Goal: Task Accomplishment & Management: Use online tool/utility

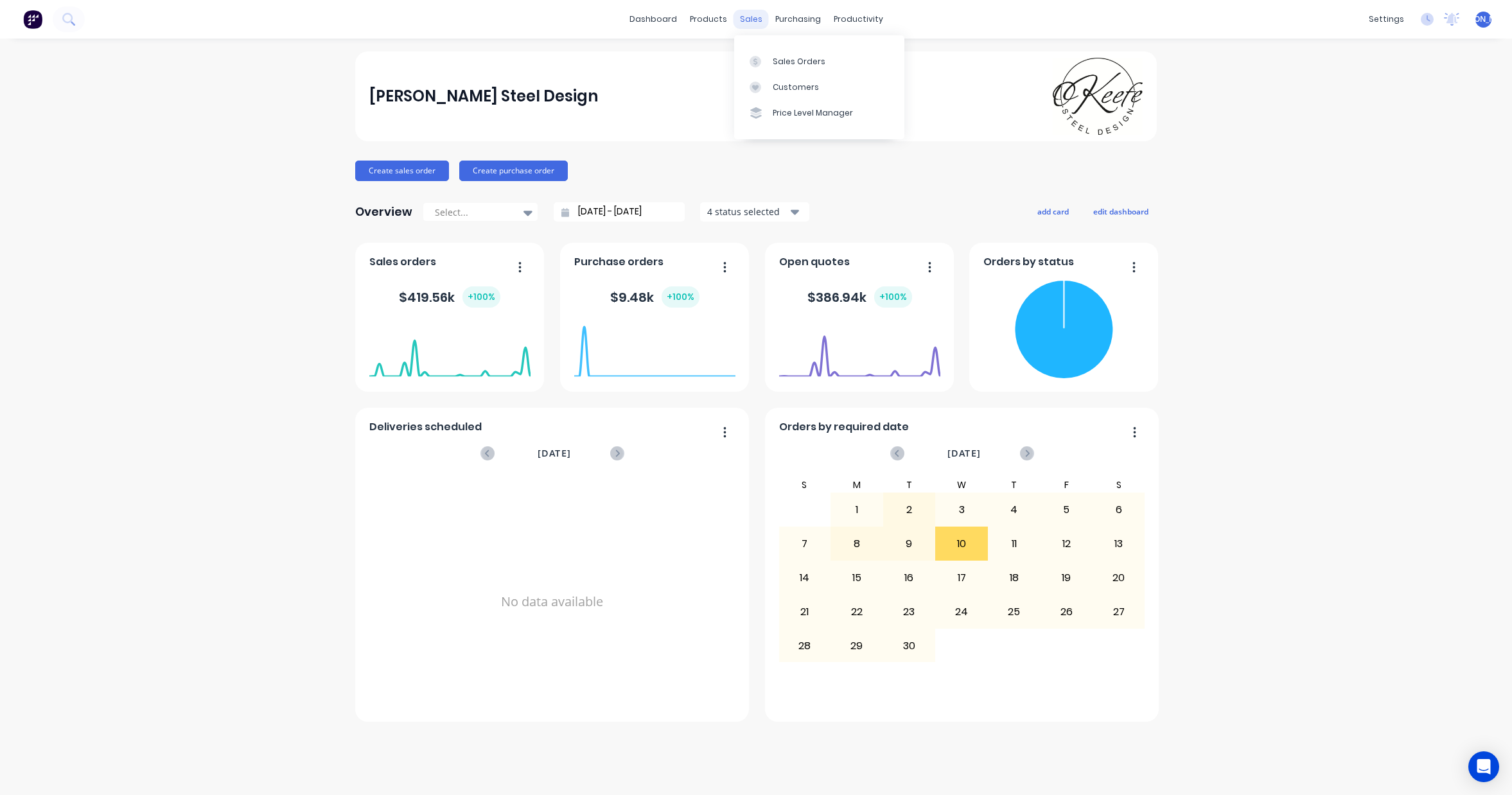
click at [757, 22] on div "sales" at bounding box center [751, 18] width 35 height 19
click at [790, 56] on div "Sales Orders" at bounding box center [799, 62] width 52 height 12
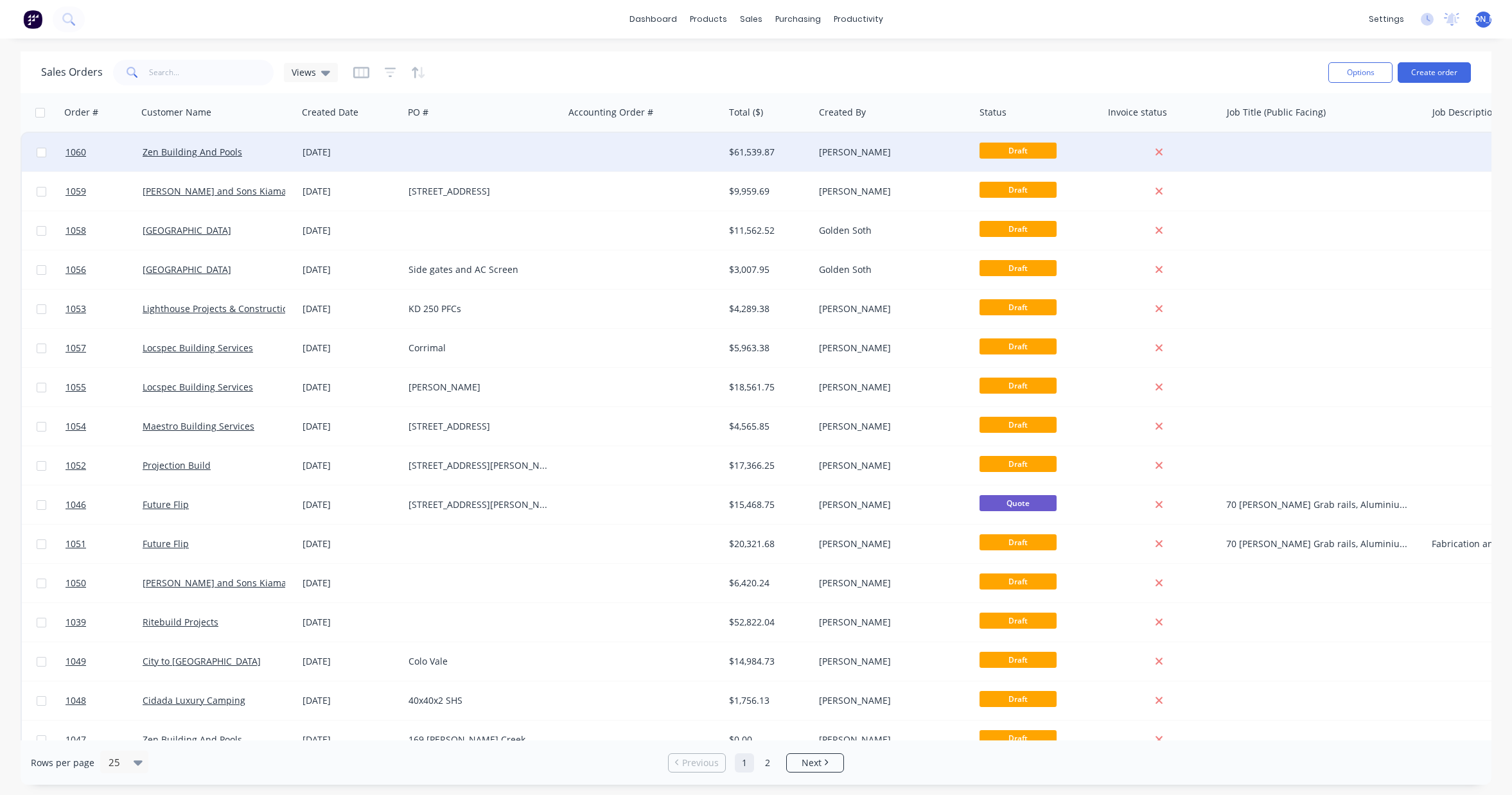
click at [258, 155] on div "Zen Building And Pools" at bounding box center [213, 152] width 142 height 13
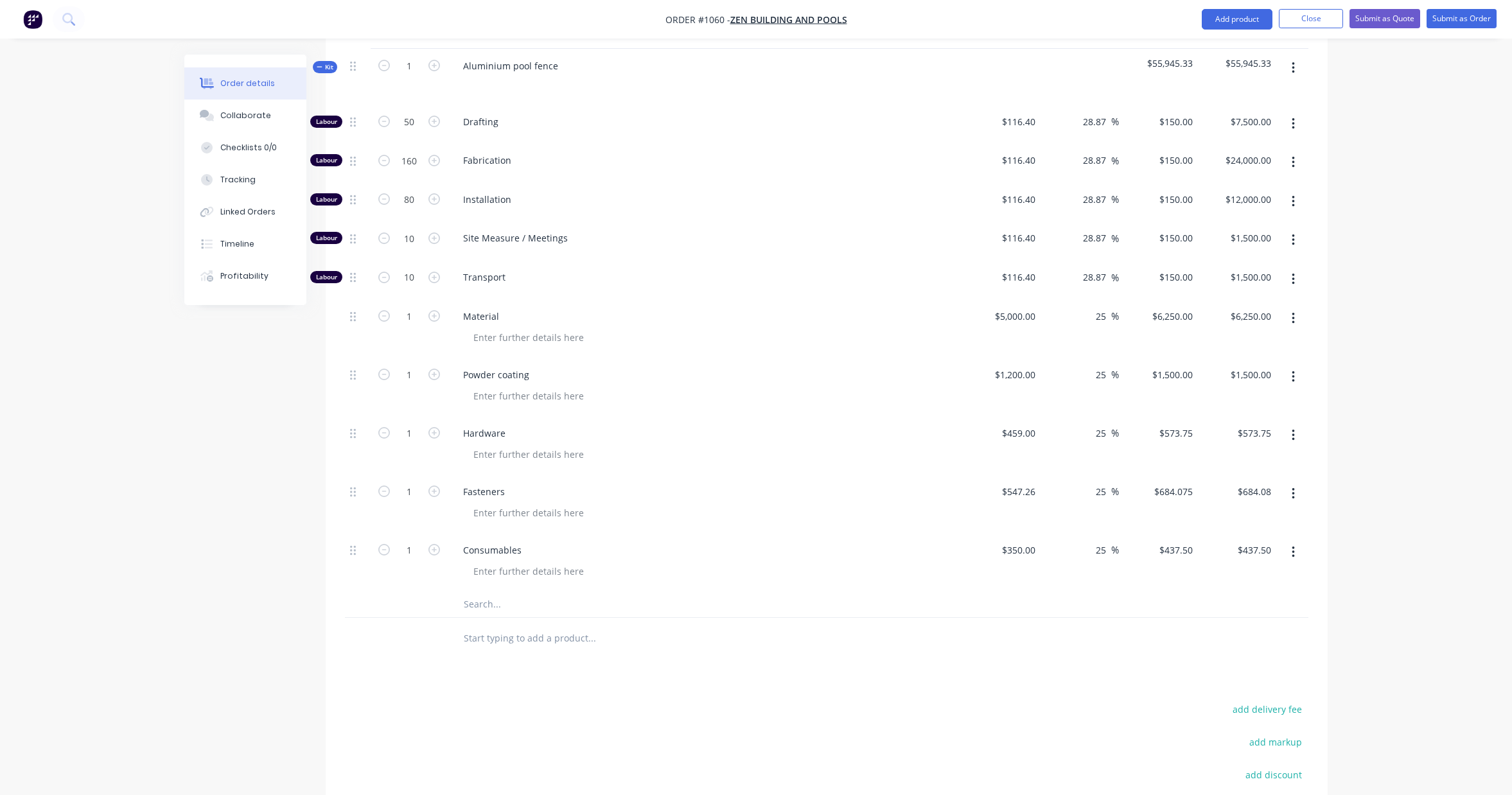
scroll to position [409, 0]
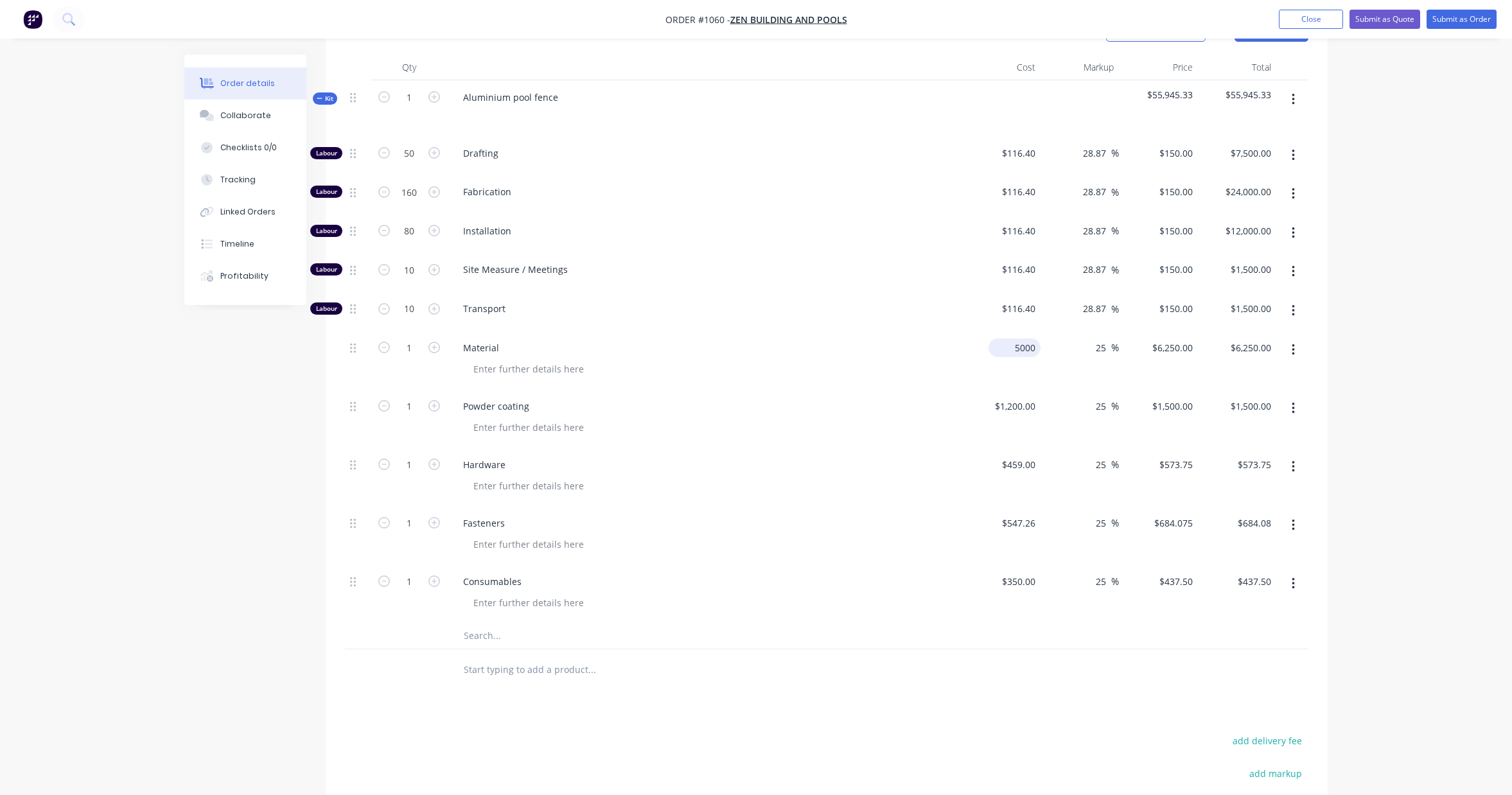
click at [1023, 345] on input "5000" at bounding box center [1017, 348] width 47 height 18
type input "$7,930.00"
type input "$9,912.50"
click at [1351, 337] on div "Order details Collaborate Checklists 0/0 Tracking Linked Orders Timeline Profit…" at bounding box center [756, 305] width 1512 height 1428
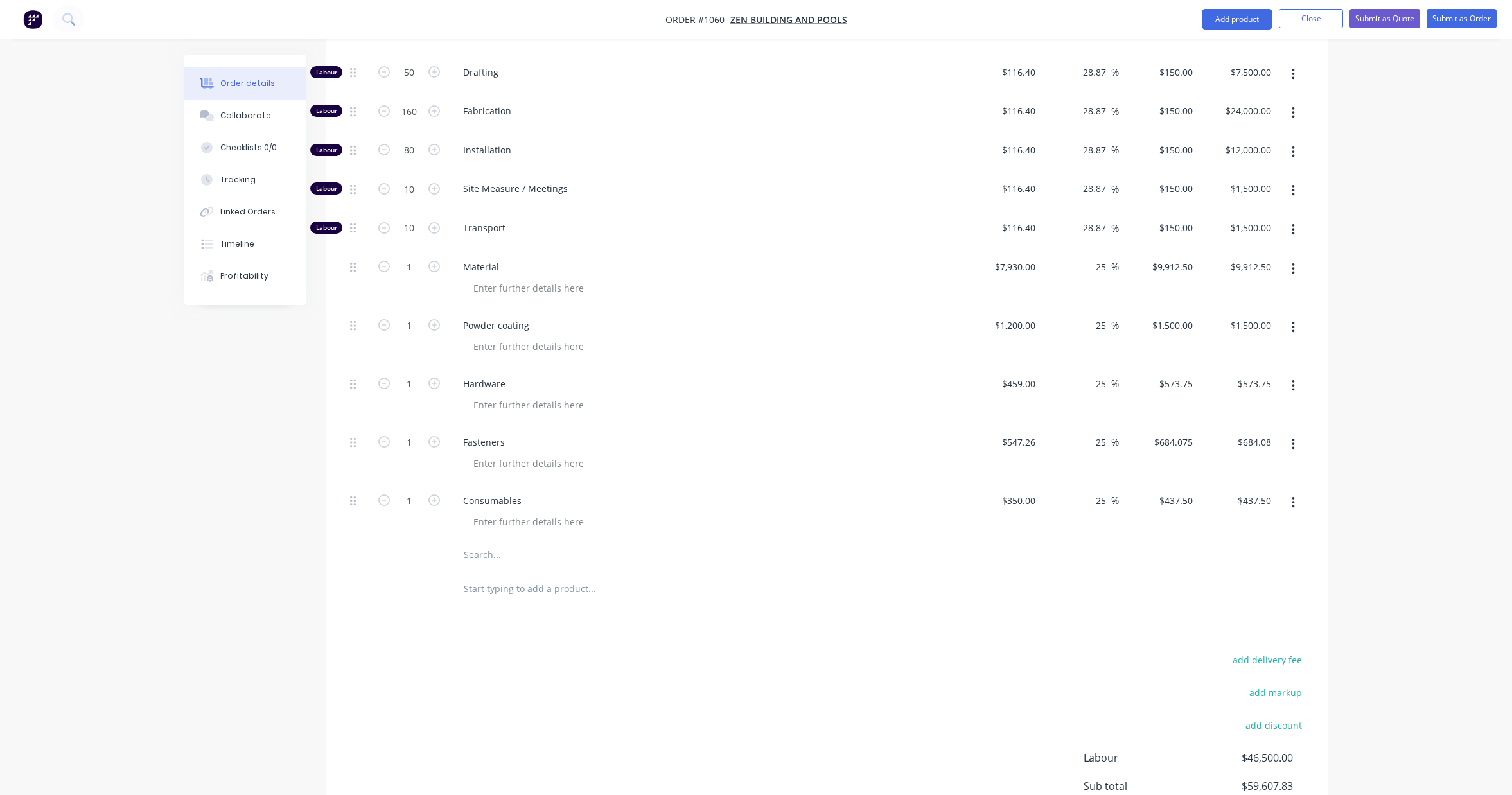
scroll to position [647, 0]
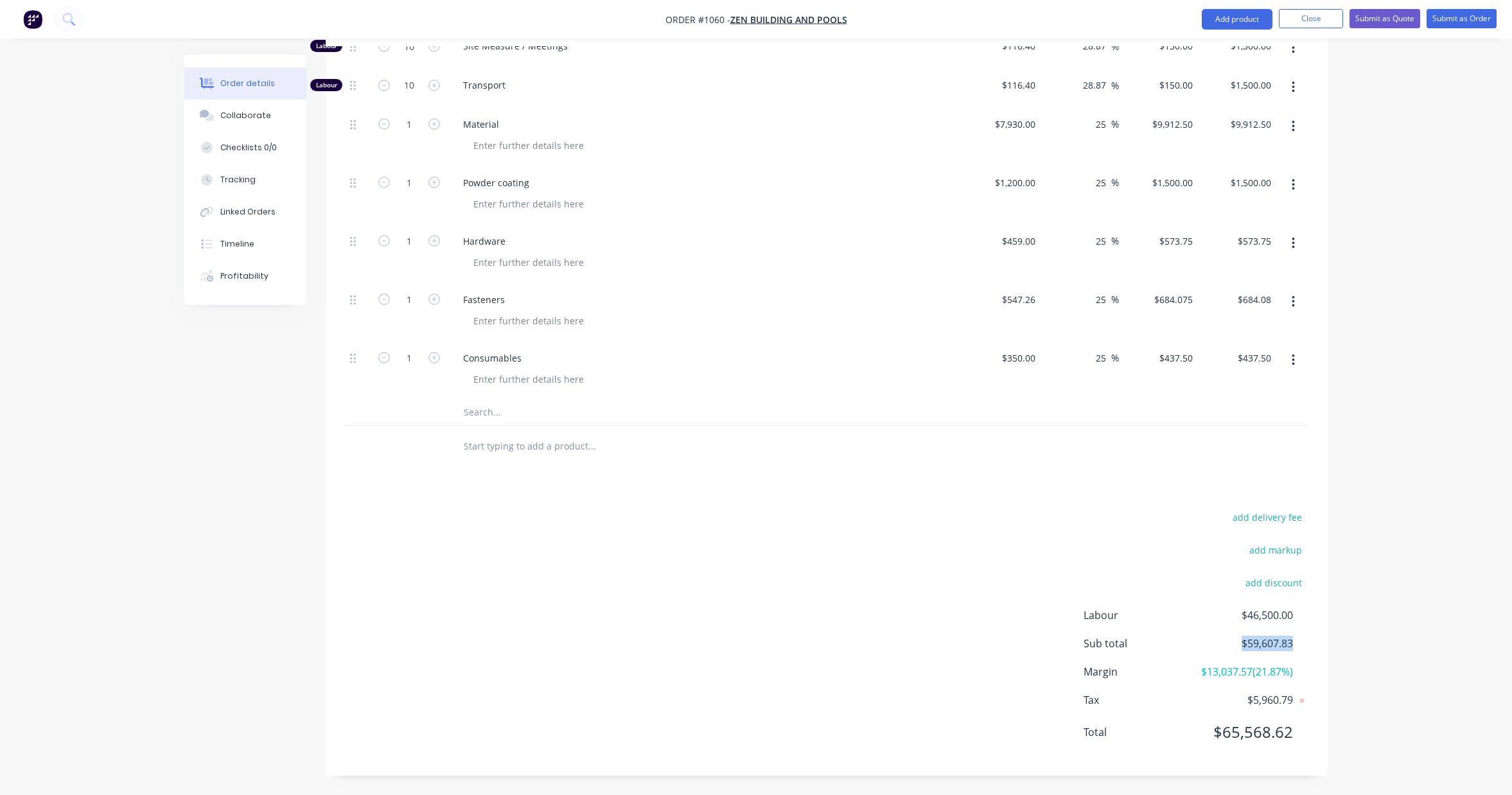
drag, startPoint x: 1292, startPoint y: 629, endPoint x: 1249, endPoint y: 628, distance: 43.0
click at [1249, 636] on span "$59,607.83" at bounding box center [1246, 644] width 95 height 16
drag, startPoint x: 1293, startPoint y: 631, endPoint x: 1249, endPoint y: 633, distance: 44.0
click at [1249, 636] on span "$59,607.83" at bounding box center [1246, 644] width 95 height 16
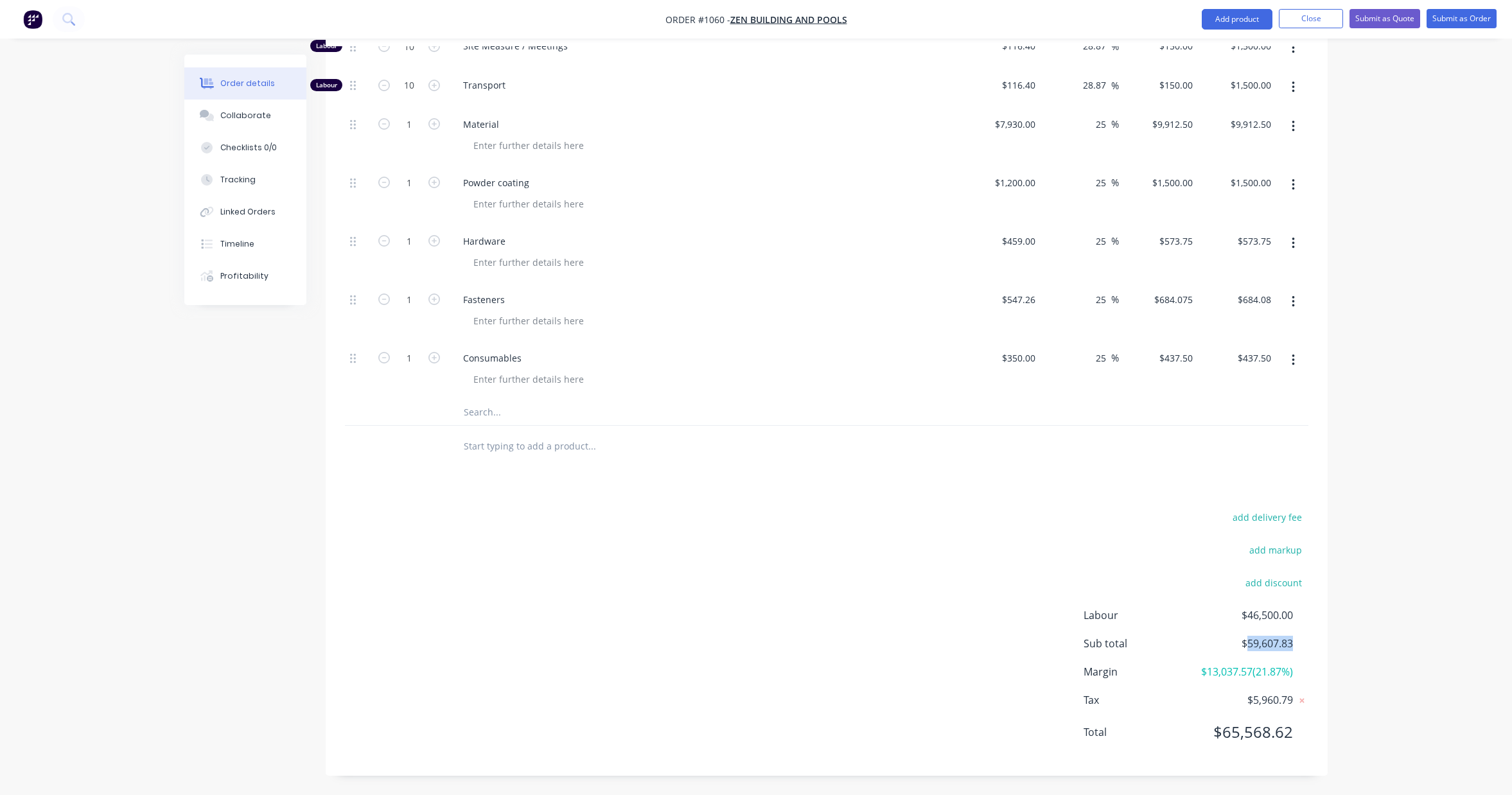
copy span "59,607.83"
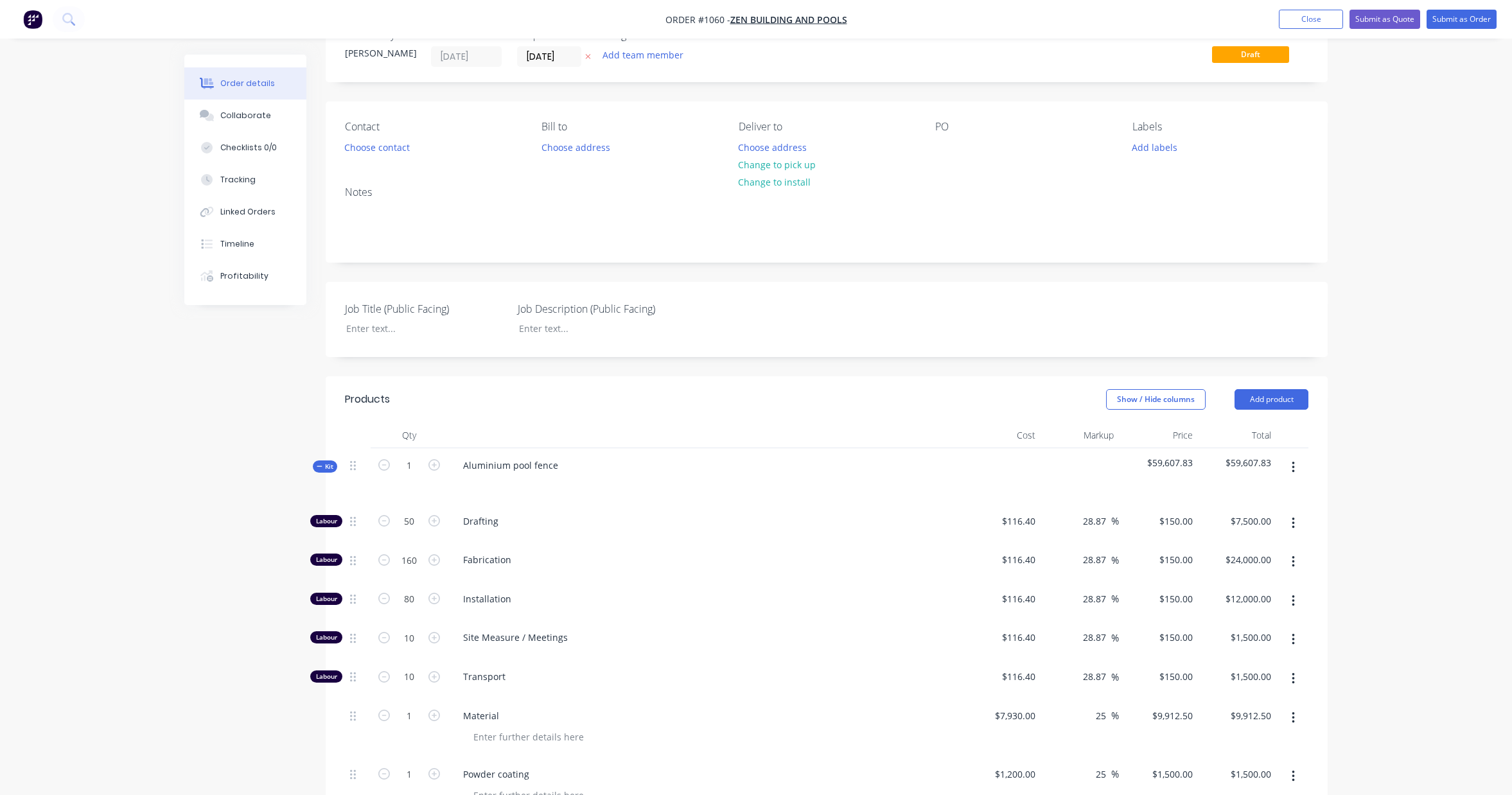
scroll to position [35, 0]
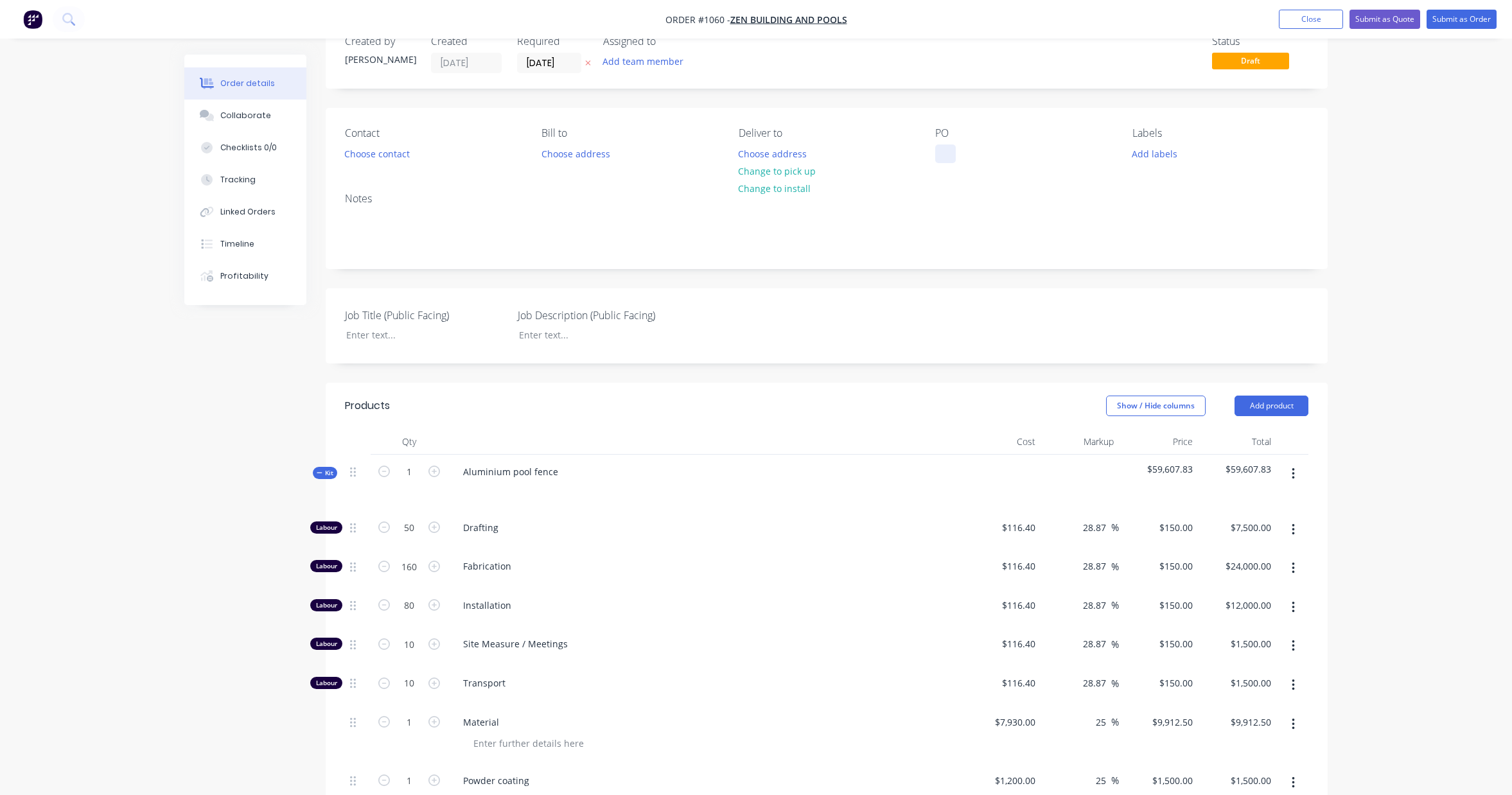
click at [943, 157] on div at bounding box center [946, 153] width 20 height 18
click at [961, 155] on div "Elanora" at bounding box center [962, 153] width 53 height 18
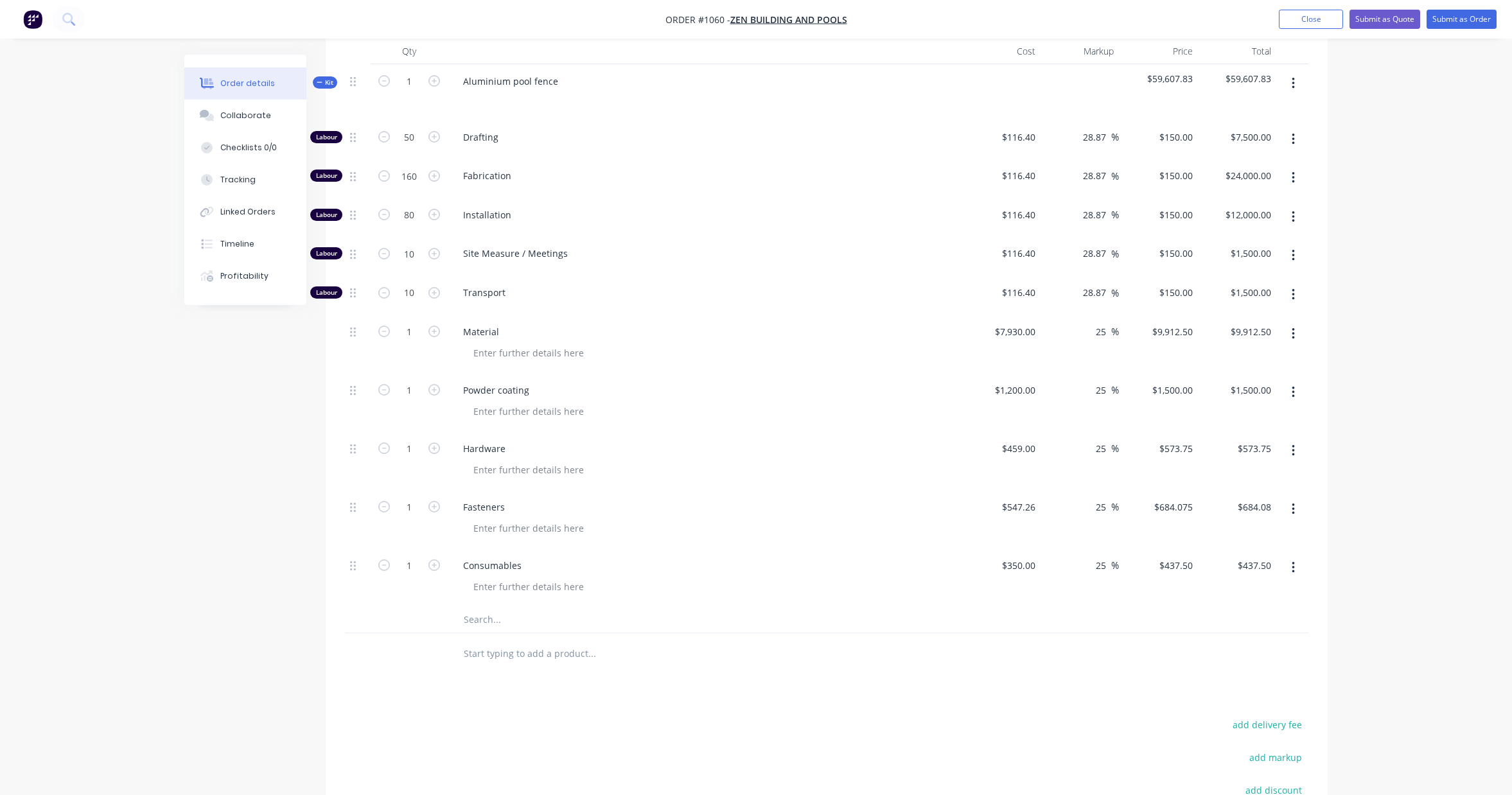
scroll to position [647, 0]
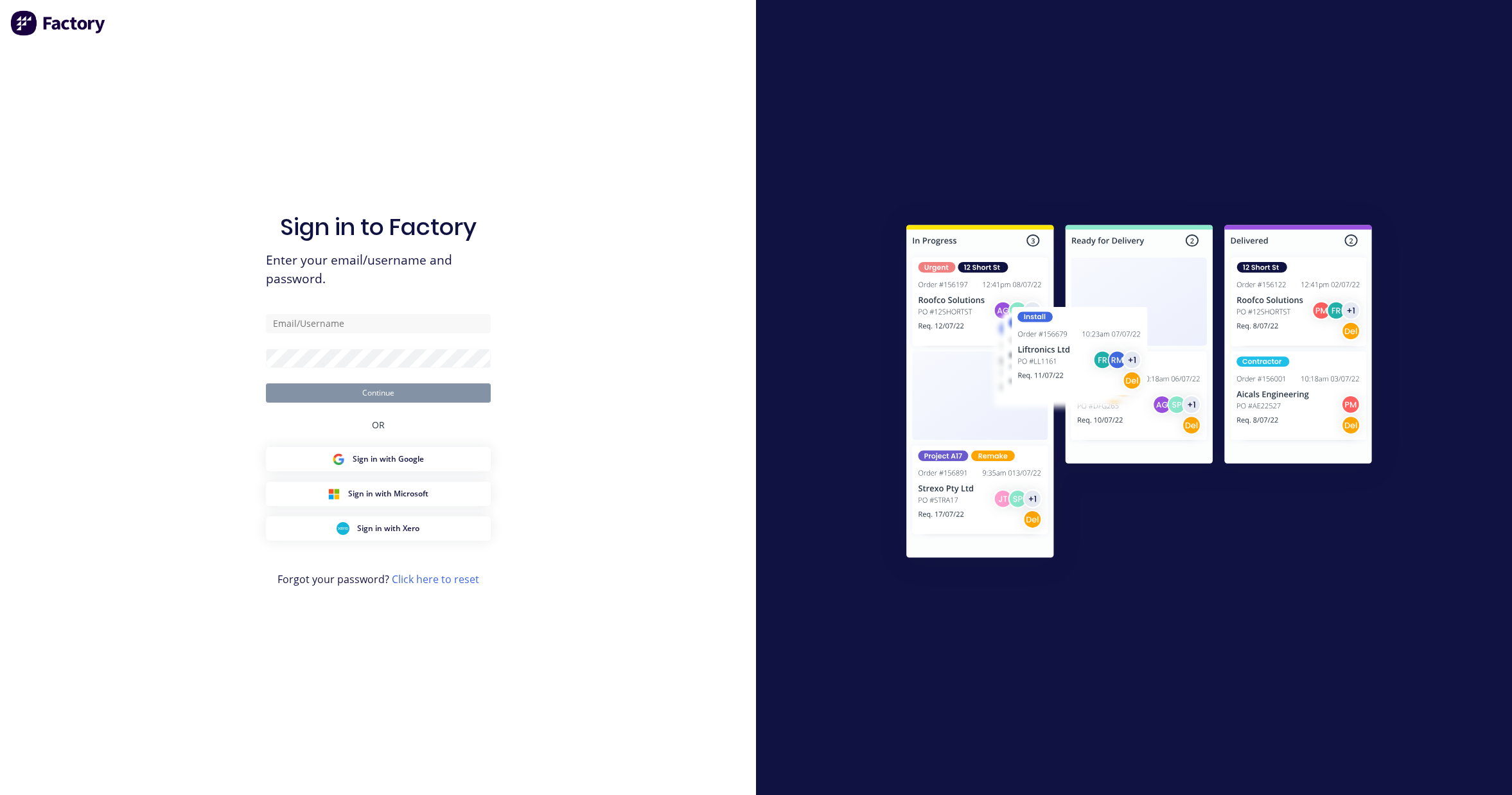
drag, startPoint x: 1293, startPoint y: 629, endPoint x: 388, endPoint y: 218, distance: 994.0
type input "[PERSON_NAME][EMAIL_ADDRESS][DOMAIN_NAME]"
click at [405, 391] on button "Continue" at bounding box center [378, 393] width 225 height 19
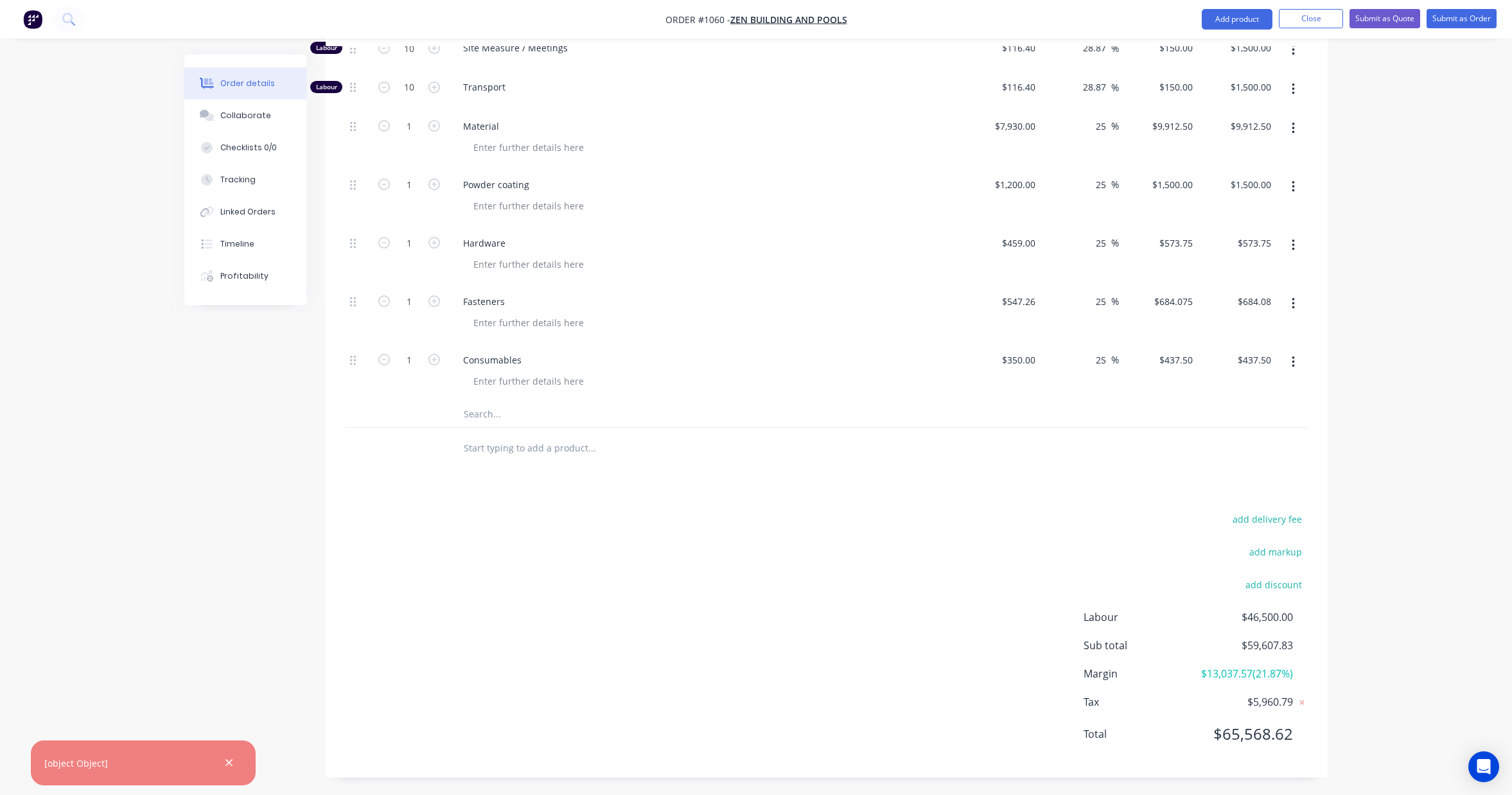
scroll to position [647, 0]
drag, startPoint x: 1293, startPoint y: 628, endPoint x: 1247, endPoint y: 630, distance: 46.0
click at [1247, 636] on span "$59,607.83" at bounding box center [1246, 644] width 95 height 16
copy span "59,607.83"
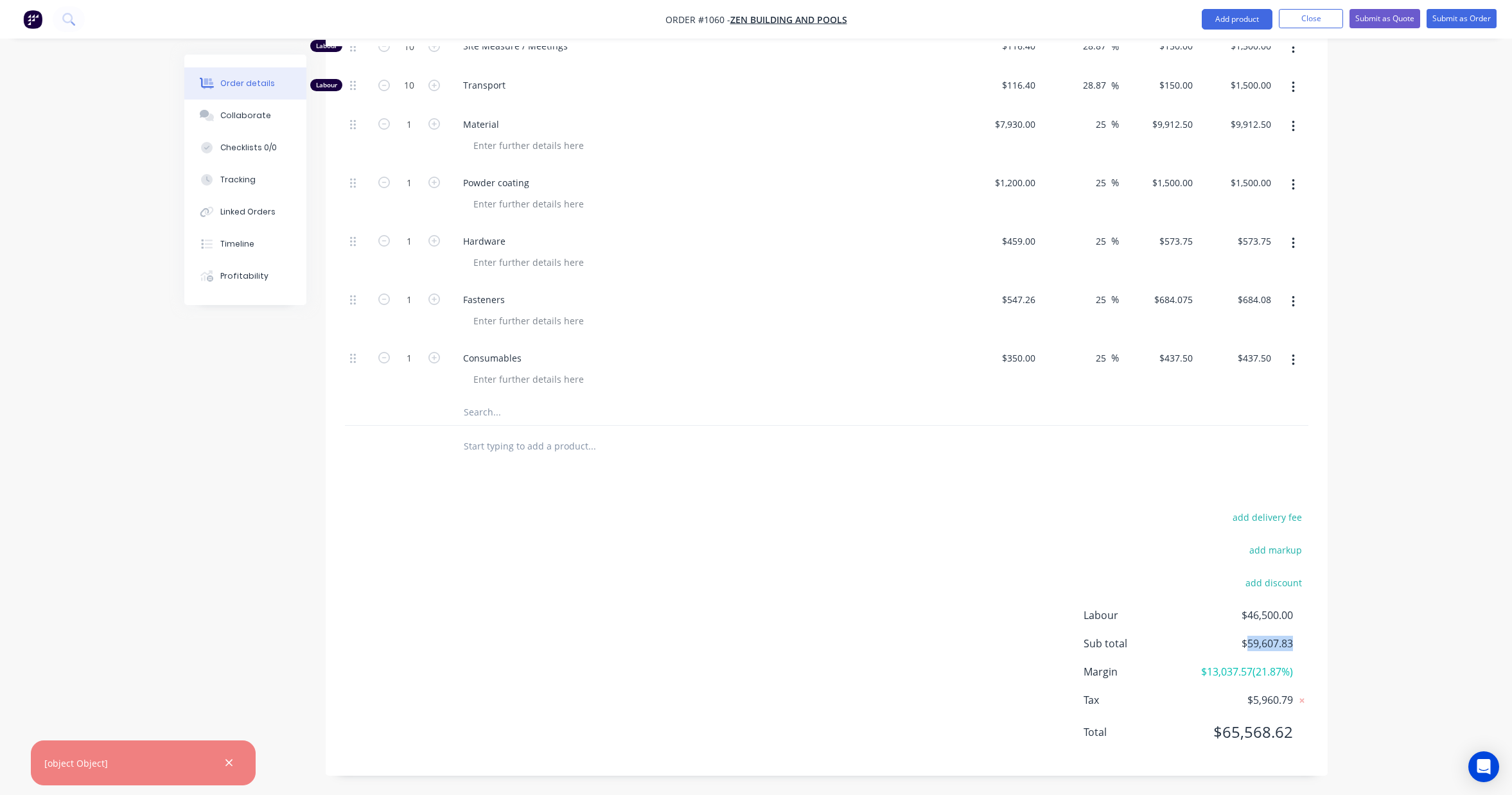
click at [228, 759] on icon "button" at bounding box center [229, 763] width 8 height 12
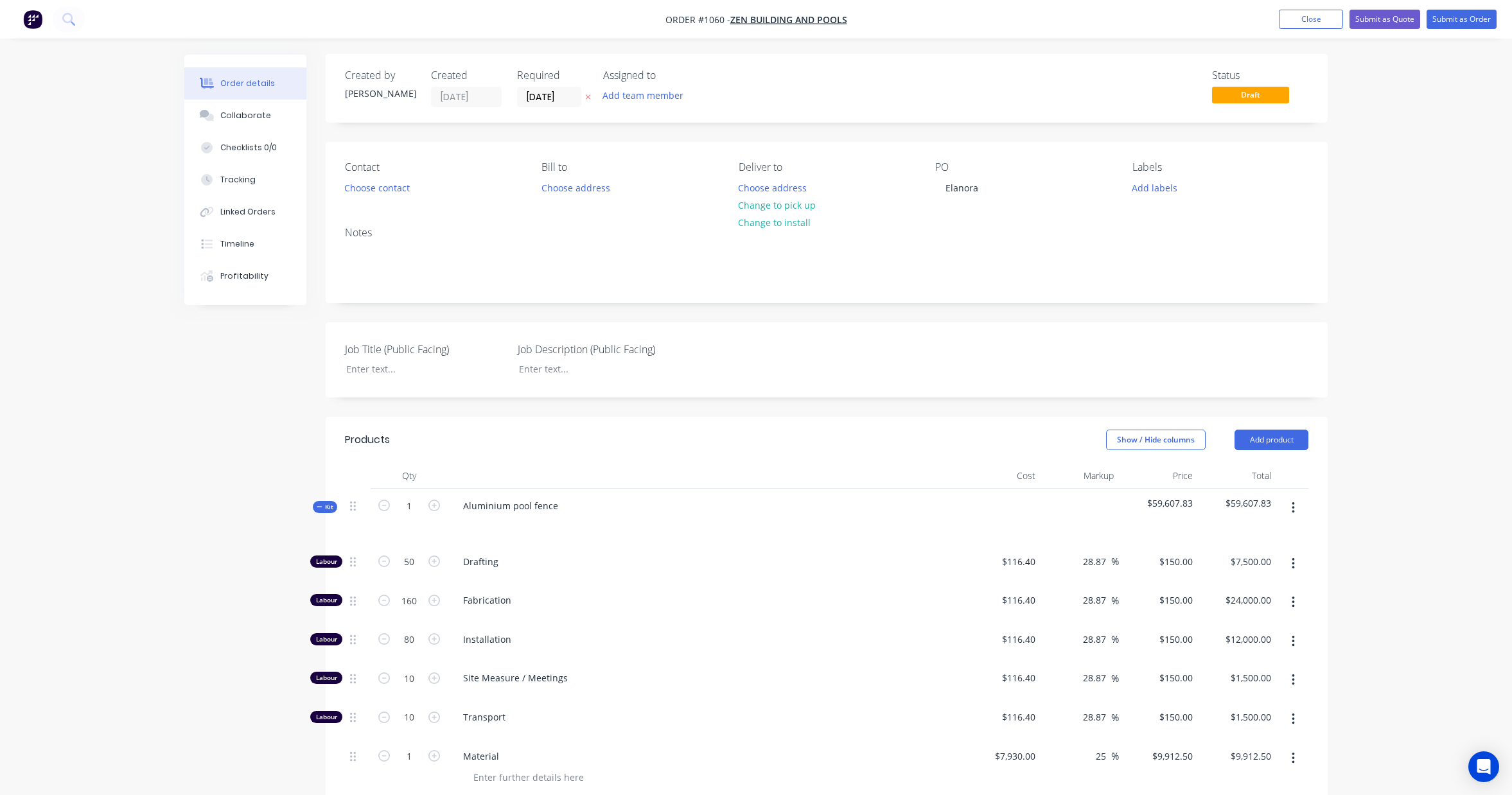
scroll to position [0, 0]
click at [1316, 24] on button "Close" at bounding box center [1311, 18] width 64 height 19
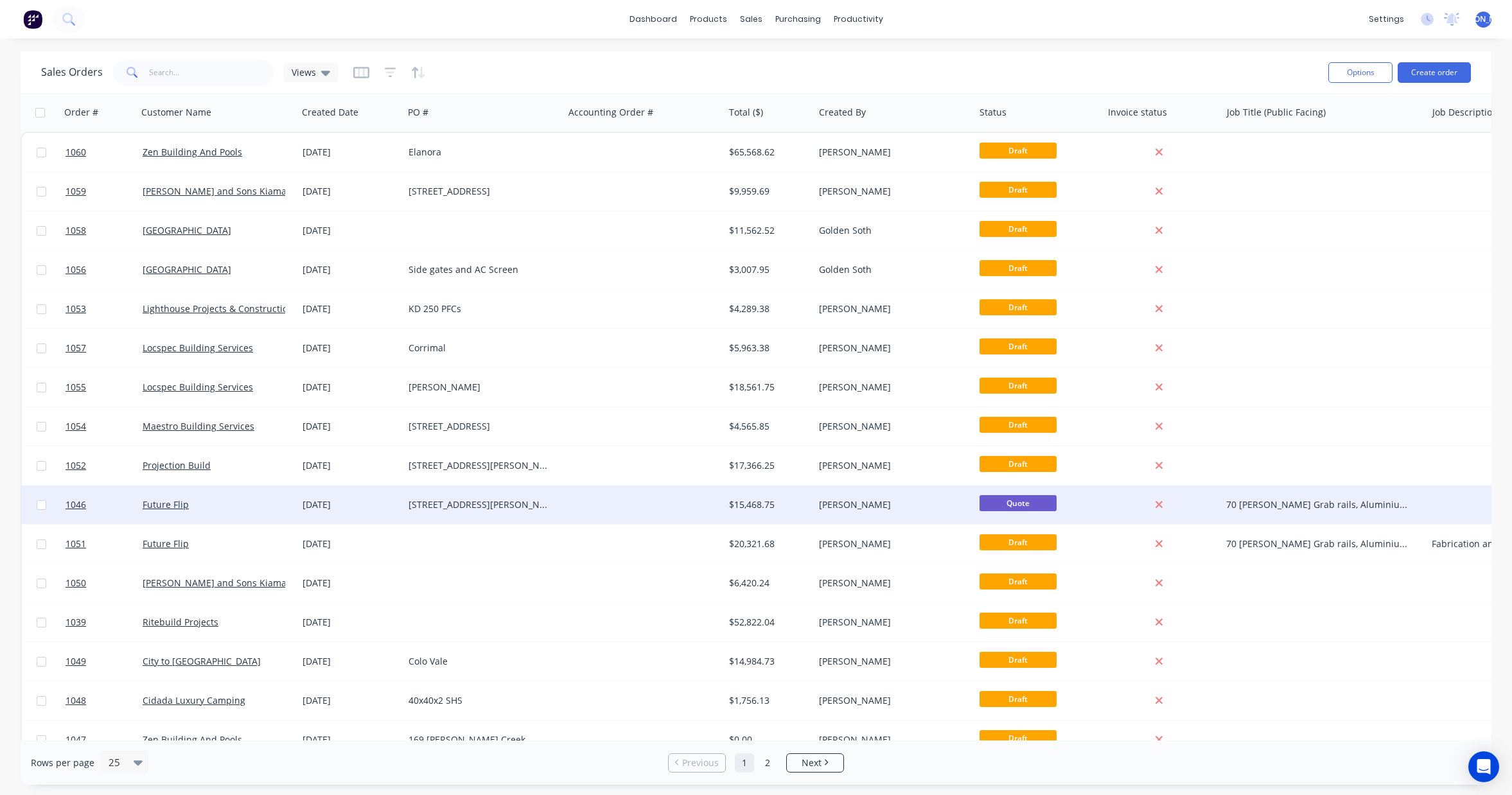
click at [412, 512] on div "[STREET_ADDRESS][PERSON_NAME]" at bounding box center [483, 505] width 161 height 39
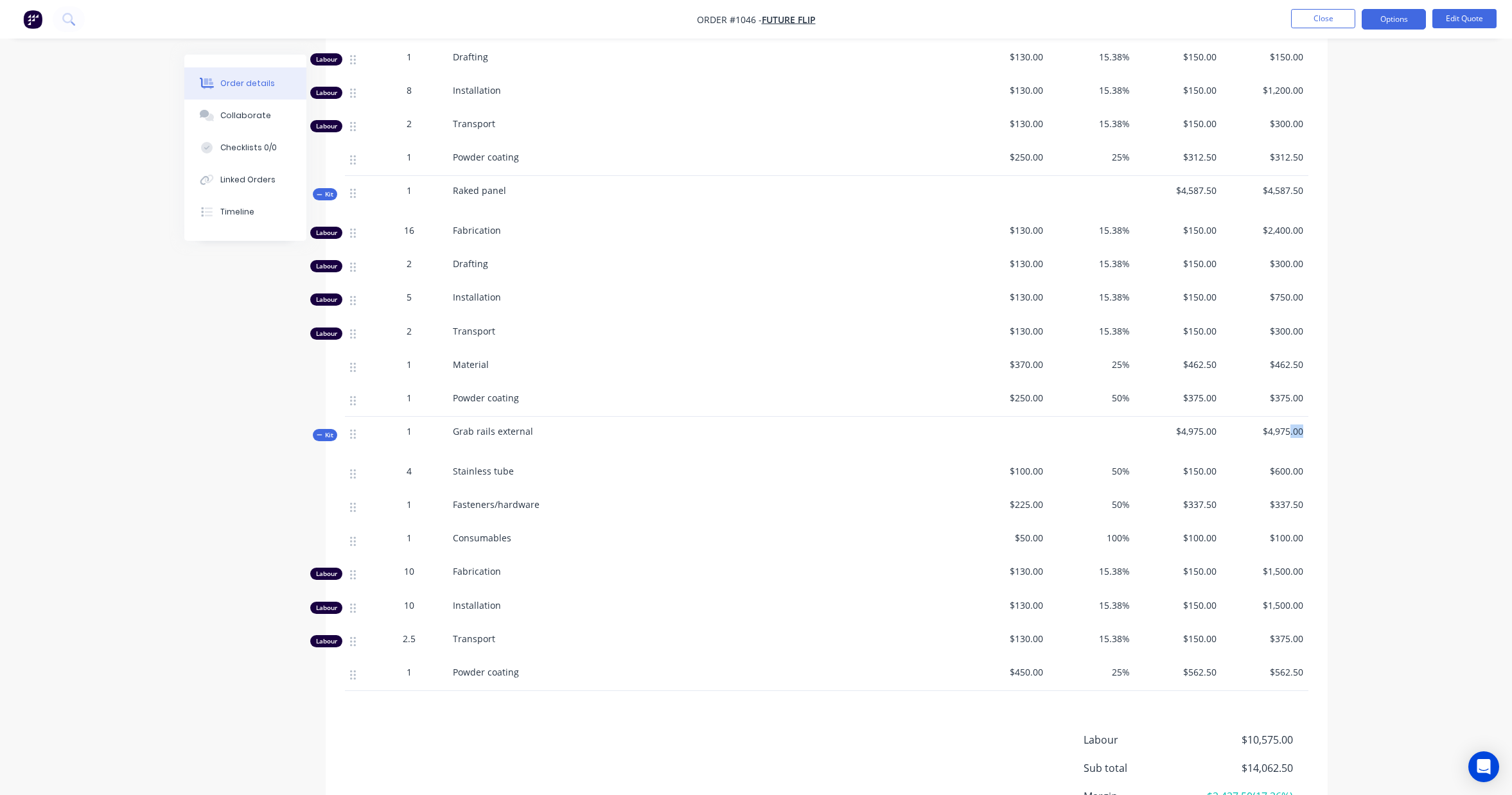
scroll to position [688, 0]
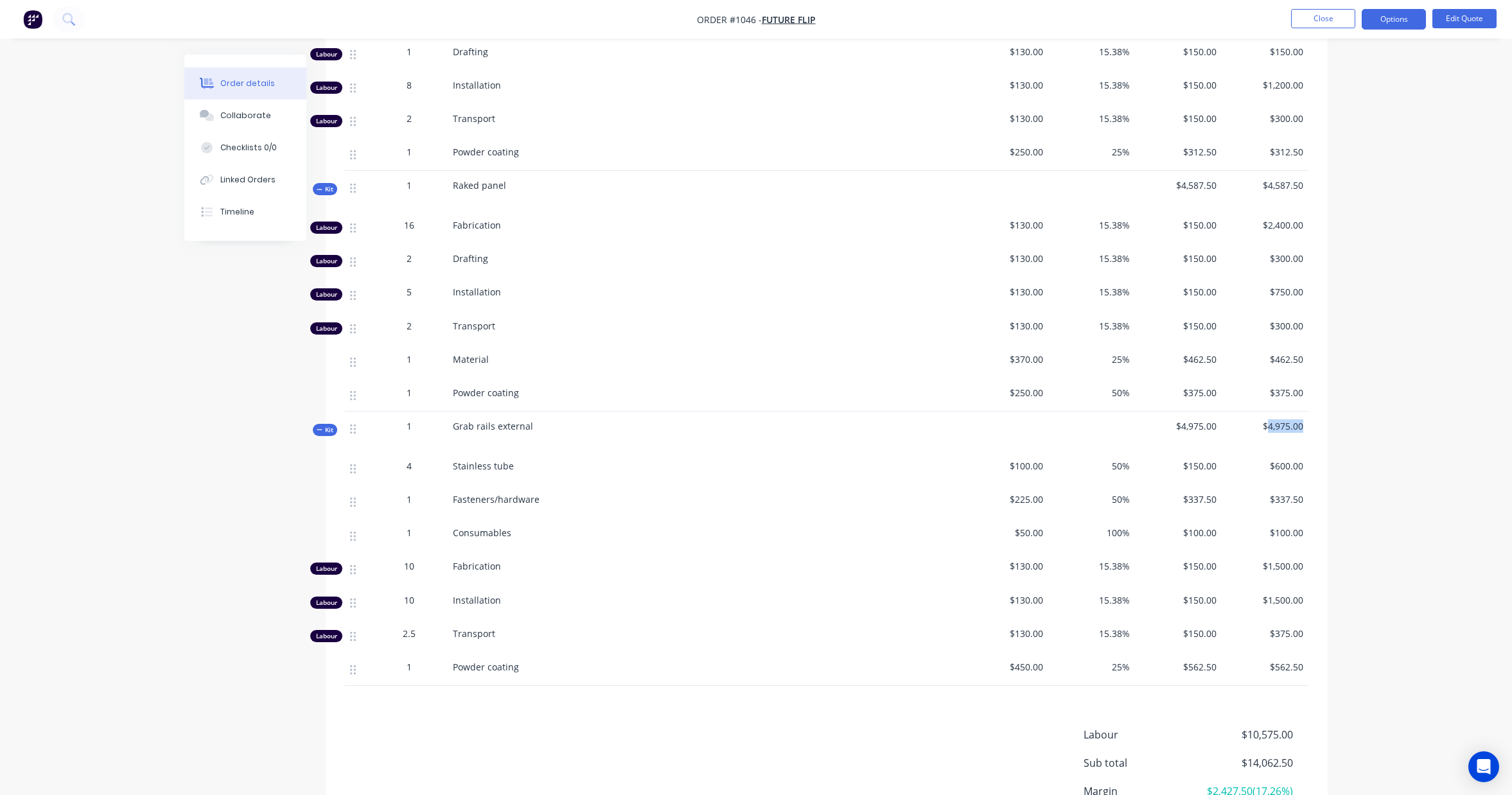
drag, startPoint x: 1302, startPoint y: 406, endPoint x: 1269, endPoint y: 406, distance: 33.0
click at [1268, 420] on span "$4,975.00" at bounding box center [1265, 426] width 76 height 14
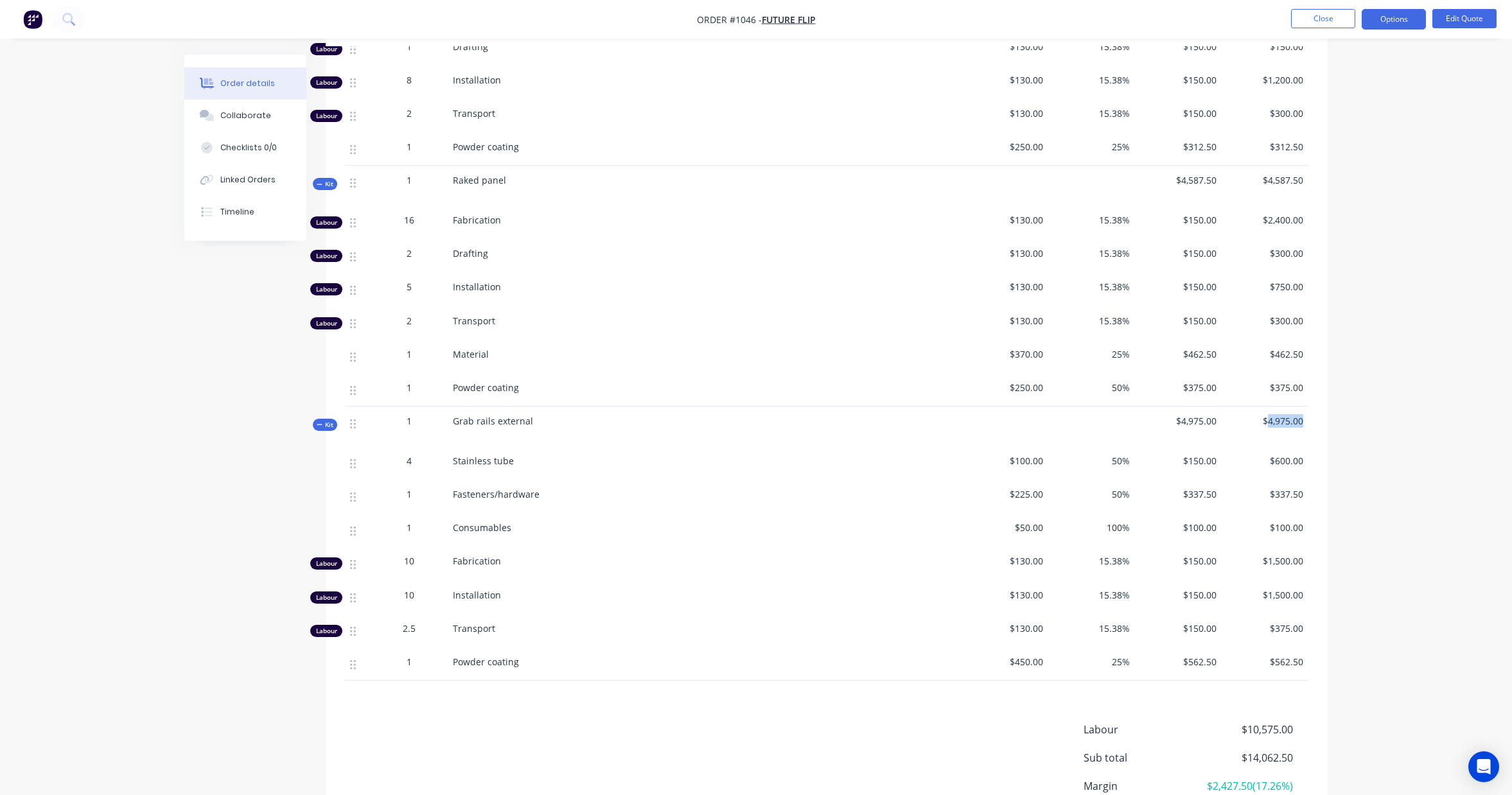
scroll to position [693, 0]
copy span "4,975.00"
